Goal: Navigation & Orientation: Find specific page/section

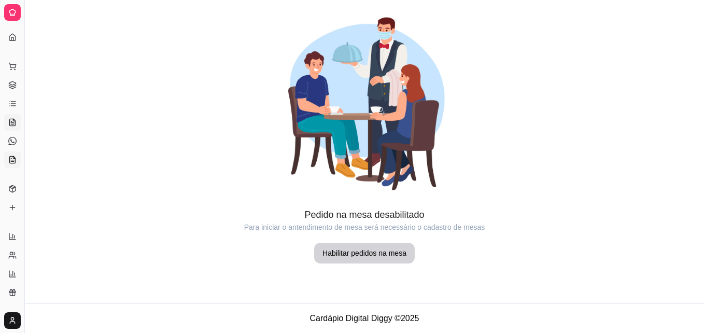
click at [11, 156] on icon at bounding box center [12, 160] width 8 height 8
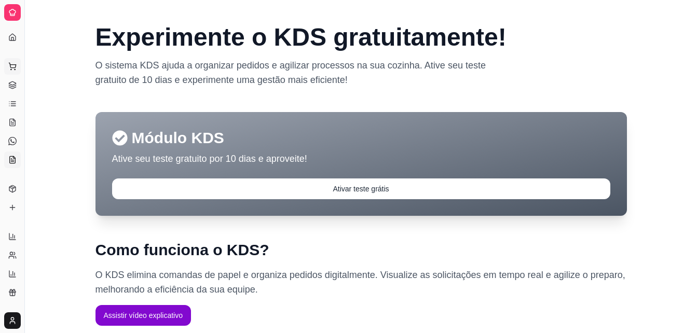
click at [12, 65] on icon at bounding box center [12, 65] width 7 height 5
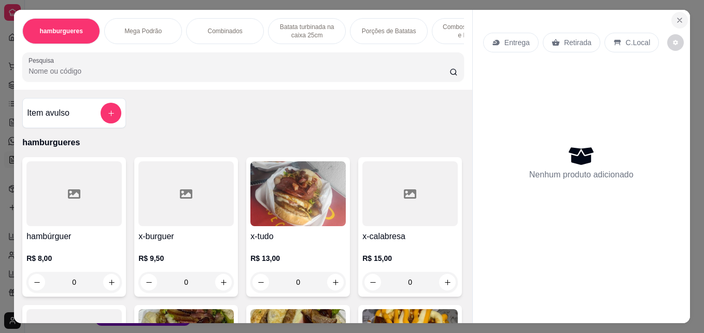
click at [678, 19] on icon "Close" at bounding box center [680, 20] width 8 height 8
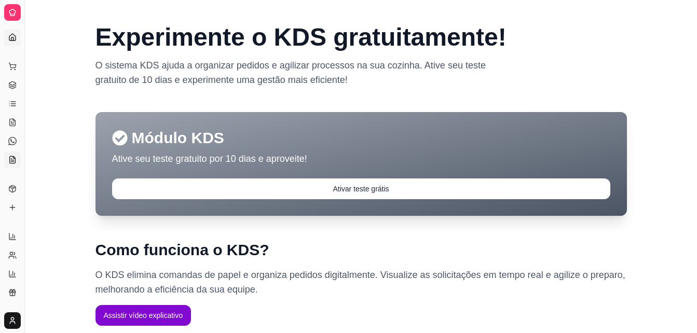
click at [12, 33] on link "Dashboard" at bounding box center [12, 37] width 17 height 17
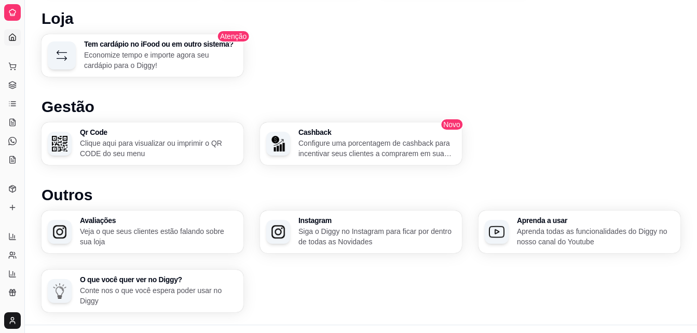
scroll to position [591, 0]
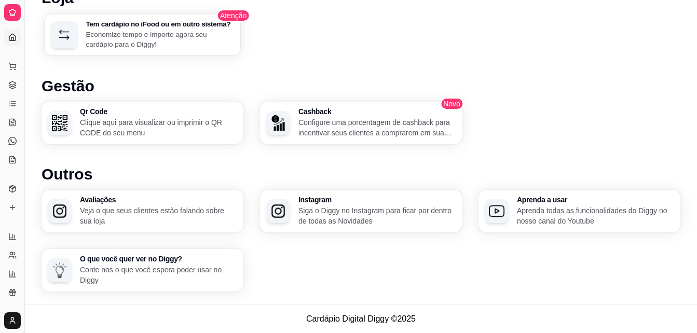
click at [62, 34] on icon "button" at bounding box center [64, 34] width 15 height 15
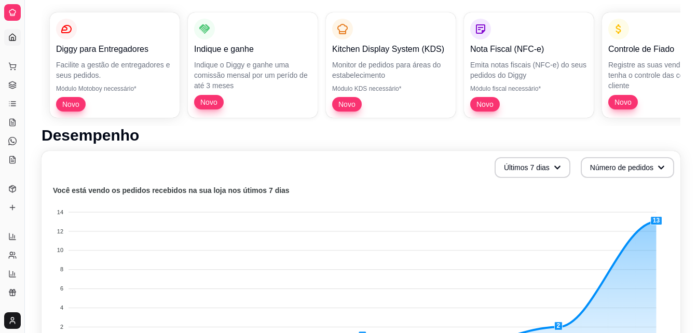
scroll to position [7, 0]
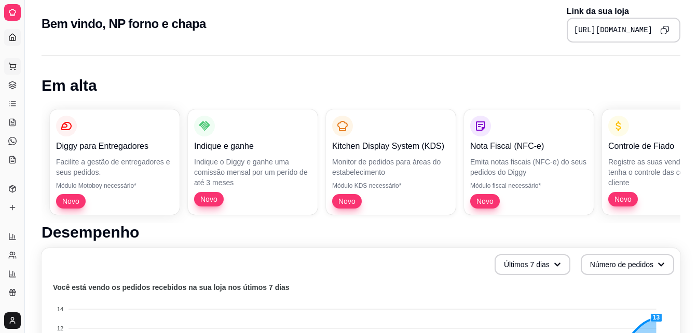
click at [4, 64] on button "Pedidos balcão (PDV)" at bounding box center [12, 66] width 17 height 17
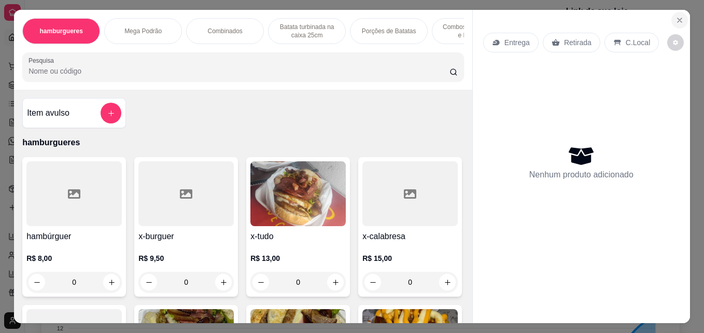
click at [678, 16] on icon "Close" at bounding box center [680, 20] width 8 height 8
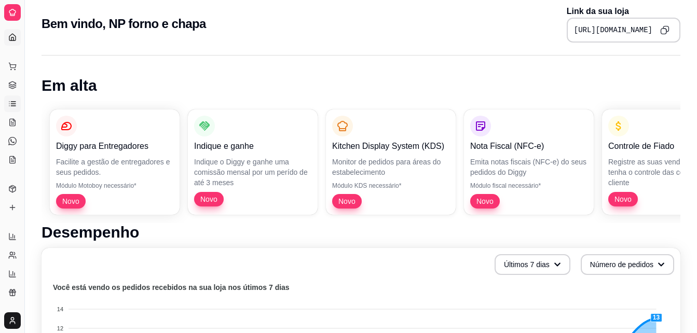
click at [12, 99] on link "Lista de Pedidos" at bounding box center [12, 103] width 17 height 17
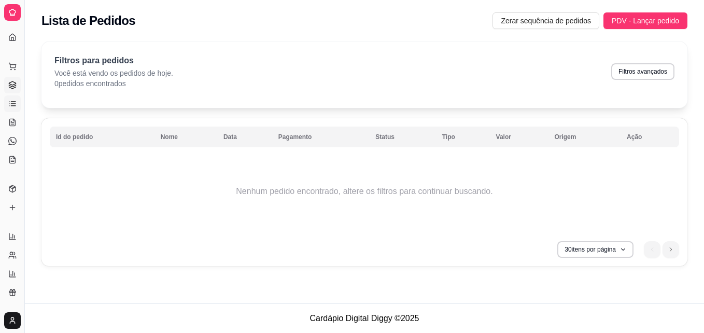
click at [14, 88] on icon at bounding box center [12, 88] width 7 height 2
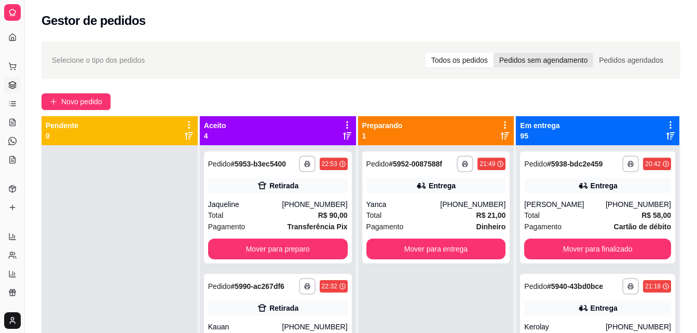
click at [535, 61] on div "Pedidos sem agendamento" at bounding box center [543, 60] width 100 height 15
click at [493, 53] on input "Pedidos sem agendamento" at bounding box center [493, 53] width 0 height 0
click at [462, 59] on div "Todos os pedidos" at bounding box center [459, 60] width 68 height 15
click at [425, 53] on input "Todos os pedidos" at bounding box center [425, 53] width 0 height 0
click at [10, 246] on ul "Relatórios de vendas Relatório de clientes Relatório de mesas Relatório de fide…" at bounding box center [12, 264] width 16 height 73
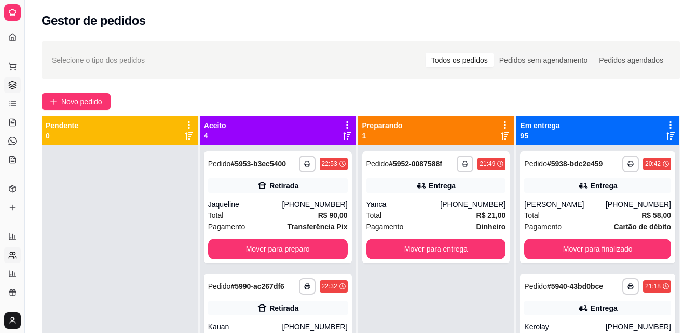
click at [11, 253] on icon at bounding box center [12, 255] width 8 height 8
select select "30"
select select "HIGHEST_TOTAL_SPENT_WITH_ORDERS"
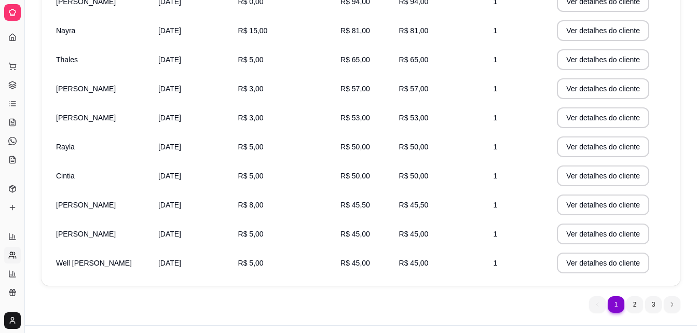
scroll to position [226, 0]
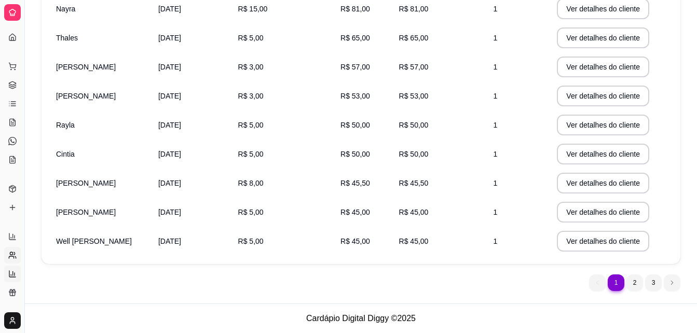
click at [9, 273] on icon at bounding box center [12, 274] width 6 height 6
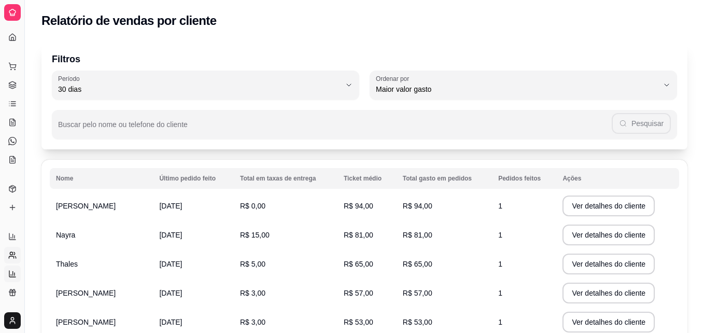
select select "TOTAL_OF_ORDERS"
select select "7"
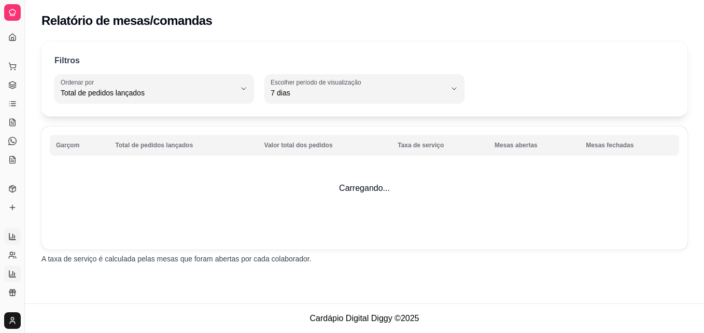
click at [8, 230] on link "Relatórios de vendas" at bounding box center [12, 236] width 17 height 17
select select "ALL"
select select "0"
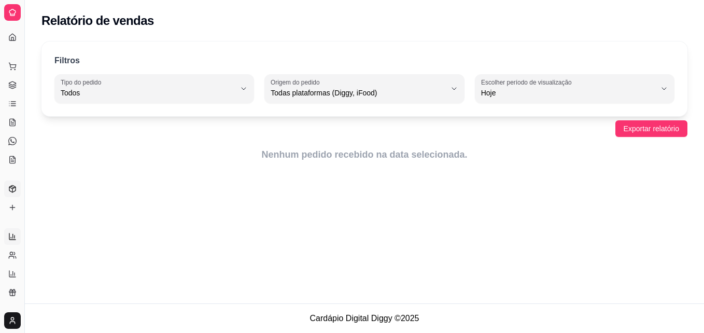
click at [10, 181] on link "Produtos" at bounding box center [12, 189] width 17 height 17
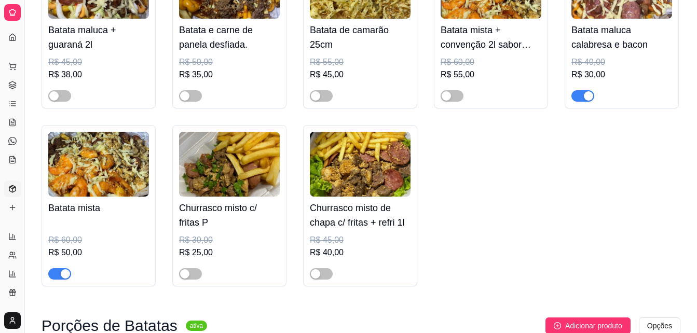
scroll to position [1566, 0]
